Goal: Task Accomplishment & Management: Manage account settings

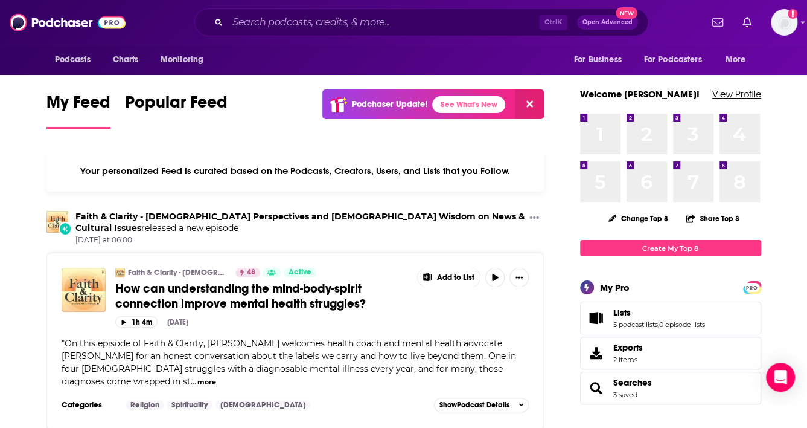
click at [743, 90] on link "View Profile" at bounding box center [737, 93] width 49 height 11
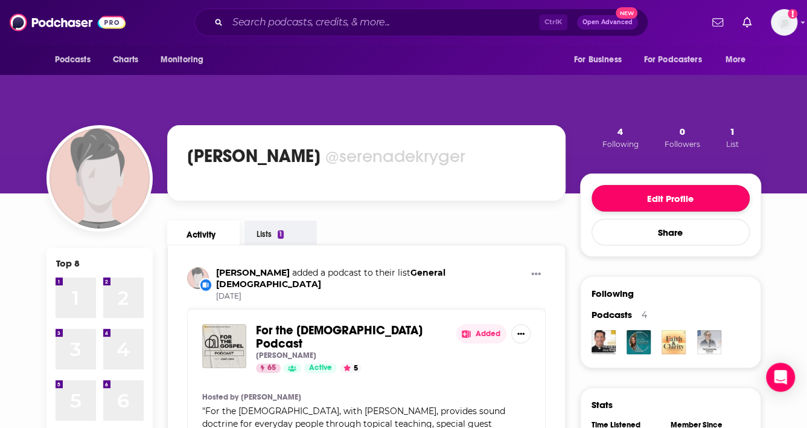
click at [618, 206] on button "Edit Profile" at bounding box center [671, 198] width 158 height 27
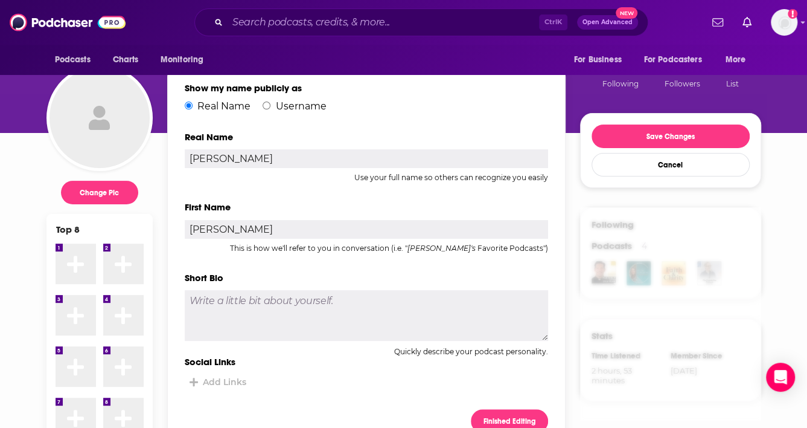
click at [261, 150] on div "Real Name [PERSON_NAME] Use your full name so others can recognize you easily" at bounding box center [367, 156] width 364 height 51
click at [261, 162] on div "Show my name publicly as Real Name Username Real Name [PERSON_NAME] Use your fu…" at bounding box center [367, 219] width 364 height 274
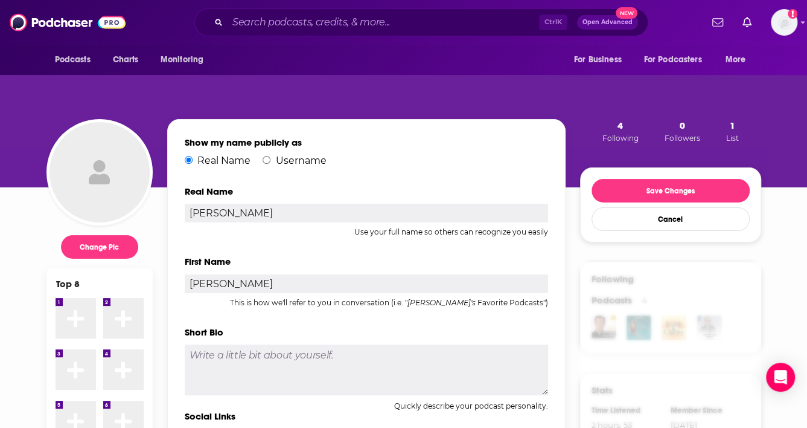
click at [232, 217] on input "[PERSON_NAME]" at bounding box center [367, 212] width 364 height 19
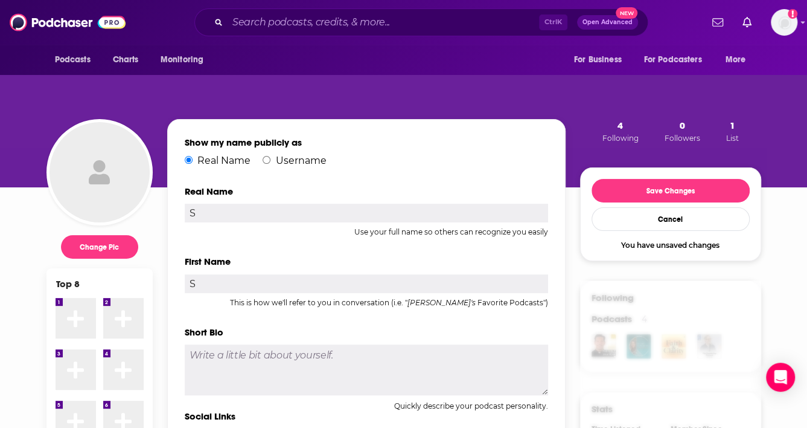
type input "S"
type input "Ser"
type input "Sere"
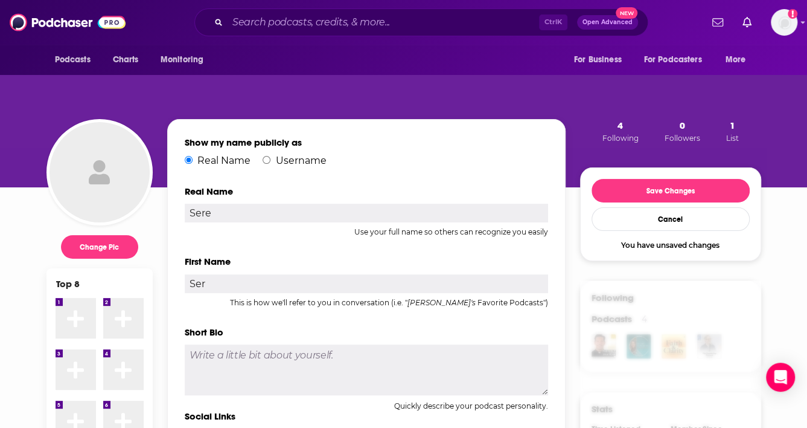
type input "Sere"
type input "Seren"
type input "[PERSON_NAME]"
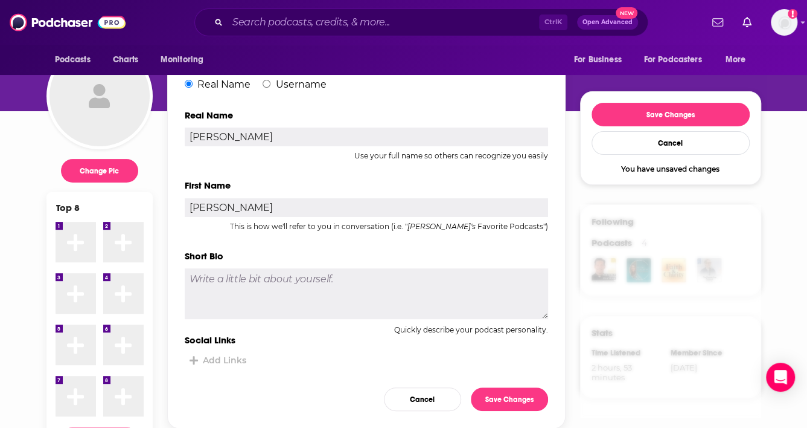
scroll to position [127, 0]
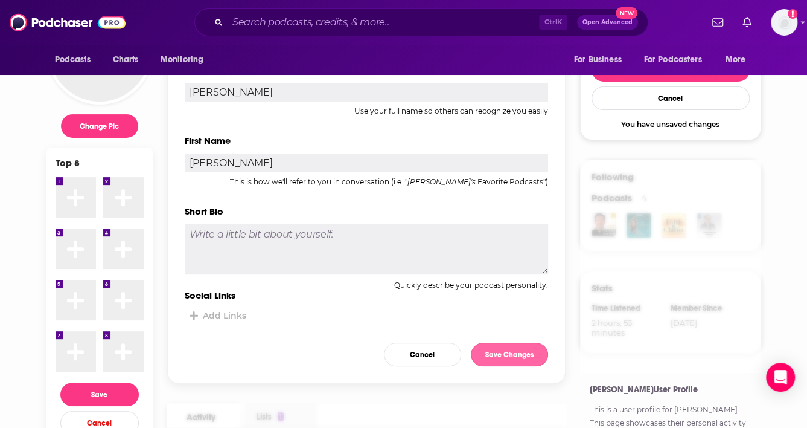
type input "[PERSON_NAME]"
click at [526, 353] on button "Save Changes" at bounding box center [509, 354] width 77 height 24
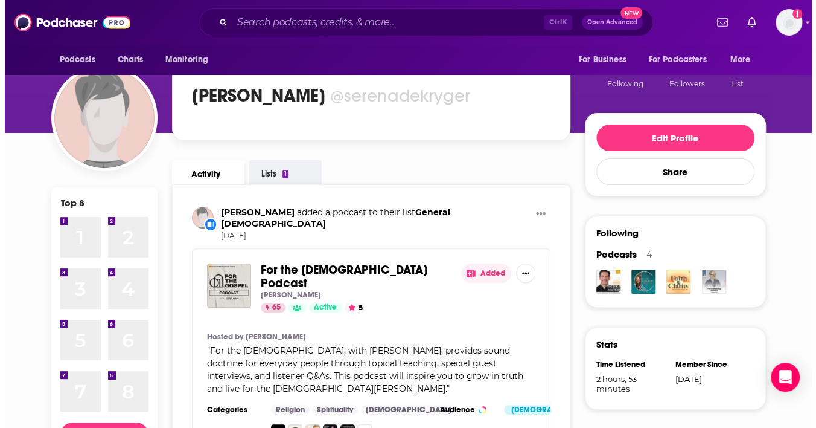
scroll to position [0, 0]
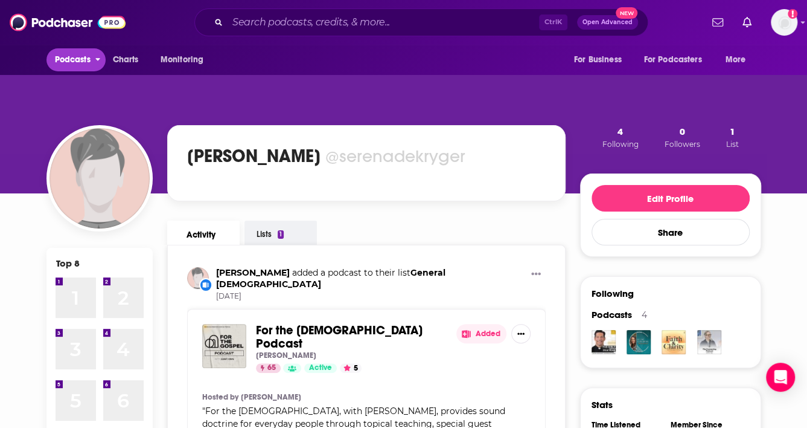
click at [81, 67] on span "Podcasts" at bounding box center [73, 59] width 36 height 17
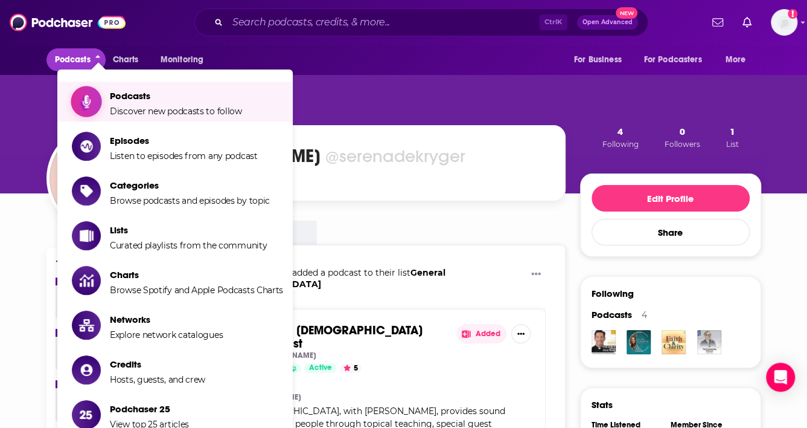
click at [100, 92] on span "Show item sub-menu" at bounding box center [86, 101] width 93 height 93
